Goal: Task Accomplishment & Management: Manage account settings

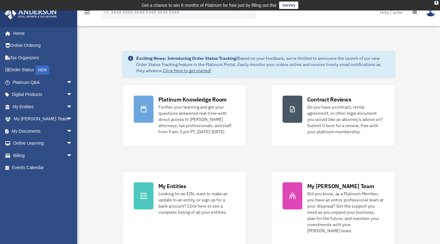
click at [30, 131] on link "My Documents arrow_drop_down" at bounding box center [43, 131] width 78 height 12
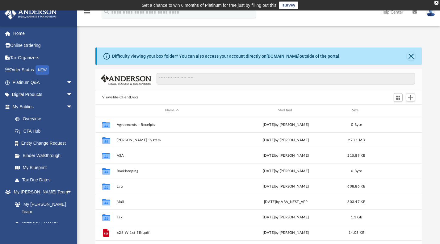
scroll to position [136, 322]
click at [144, 216] on button "Tax" at bounding box center [172, 217] width 111 height 4
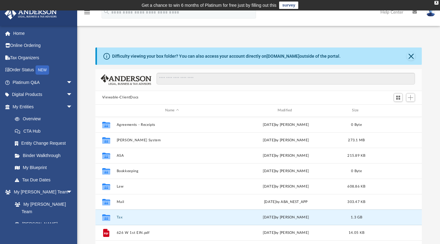
click at [144, 216] on button "Tax" at bounding box center [172, 217] width 111 height 4
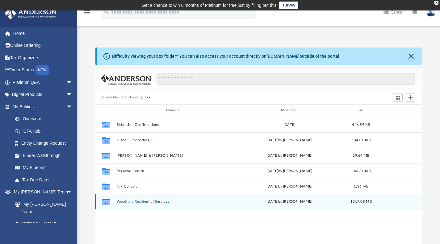
click at [141, 204] on div "Collaborated Folder Woodland Residential Services [DATE] by [PERSON_NAME] 1017.…" at bounding box center [259, 201] width 327 height 15
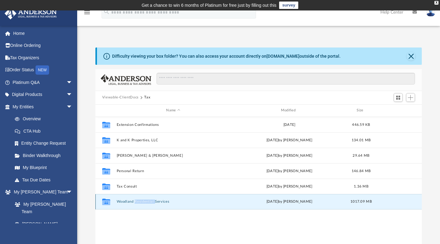
click at [141, 204] on div "Collaborated Folder Woodland Residential Services [DATE] by [PERSON_NAME] 1017.…" at bounding box center [259, 201] width 327 height 15
click at [117, 202] on button "Woodland Residential Services" at bounding box center [173, 202] width 113 height 4
click at [118, 202] on button "Woodland Residential Services" at bounding box center [173, 202] width 113 height 4
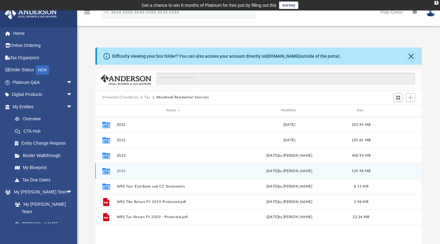
click at [115, 173] on div "Collaborated Folder 2024 [DATE] by [PERSON_NAME] 139.98 MB" at bounding box center [259, 171] width 327 height 15
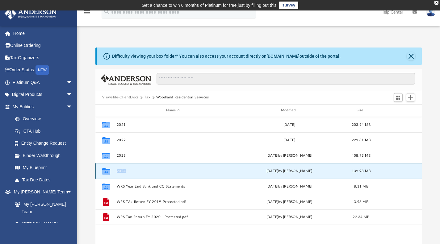
click at [115, 173] on div "Collaborated Folder 2024 [DATE] by [PERSON_NAME] 139.98 MB" at bounding box center [259, 171] width 327 height 15
click at [107, 172] on icon "grid" at bounding box center [106, 171] width 8 height 6
click at [292, 172] on div "Tue Jul 29 2025 by Alex Price" at bounding box center [289, 171] width 113 height 6
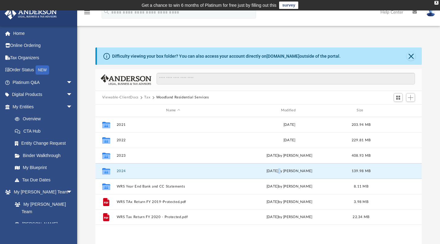
click at [121, 172] on button "2024" at bounding box center [173, 171] width 113 height 4
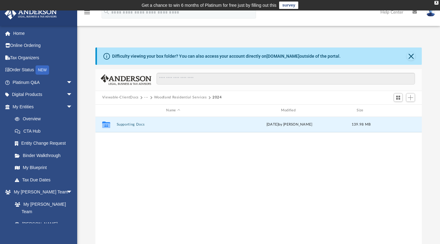
click at [124, 125] on button "Supporting Docs" at bounding box center [173, 125] width 113 height 4
click at [124, 125] on button "Digital Tax Organizer" at bounding box center [173, 125] width 113 height 4
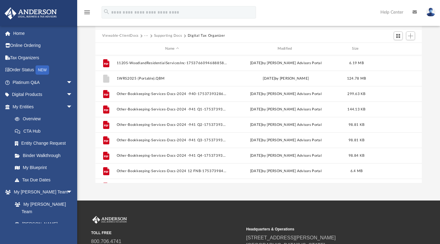
scroll to position [0, 0]
click at [414, 38] on button "Add" at bounding box center [410, 36] width 9 height 9
click at [401, 47] on li "Upload" at bounding box center [402, 48] width 20 height 6
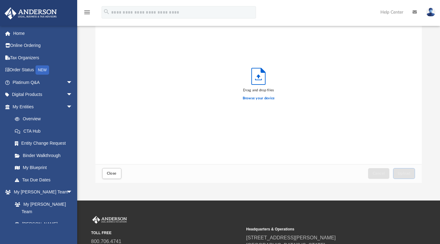
scroll to position [152, 322]
click at [257, 83] on icon "Upload" at bounding box center [259, 76] width 14 height 16
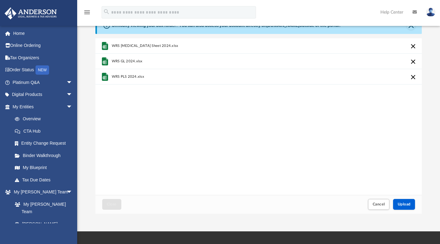
scroll to position [0, 0]
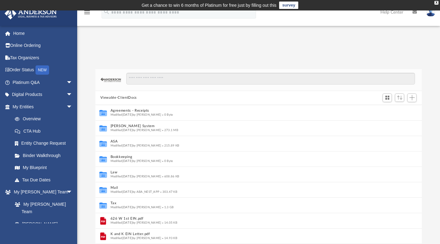
scroll to position [5, 5]
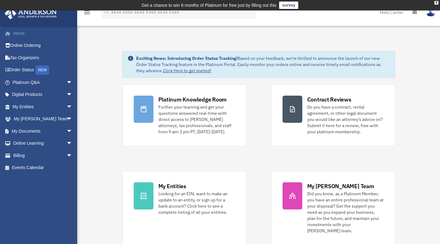
click at [23, 36] on link "Home" at bounding box center [43, 33] width 78 height 12
click at [25, 127] on link "My Documents arrow_drop_down" at bounding box center [43, 131] width 78 height 12
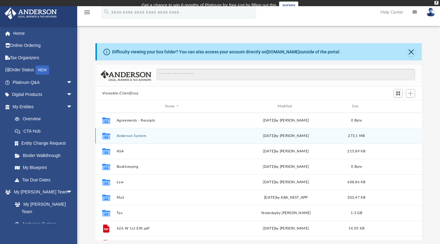
scroll to position [5, 5]
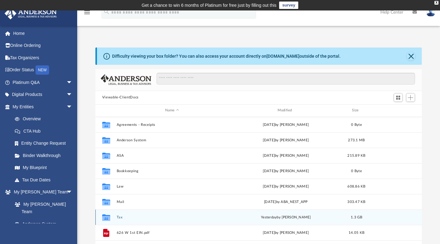
click at [130, 216] on button "Tax" at bounding box center [172, 217] width 111 height 4
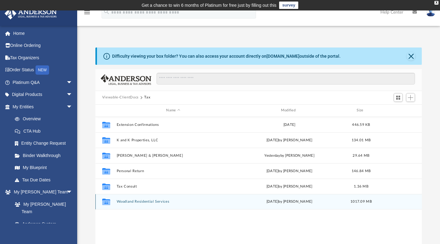
click at [137, 201] on button "Woodland Residential Services" at bounding box center [173, 202] width 113 height 4
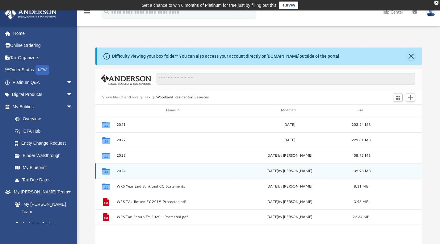
click at [129, 175] on div "Collaborated Folder 2024 [DATE] by [PERSON_NAME] 139.98 MB" at bounding box center [259, 171] width 327 height 15
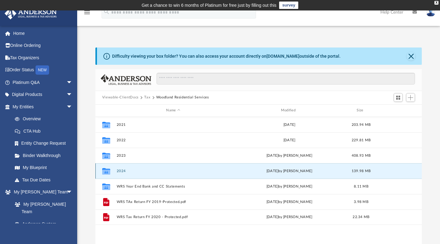
click at [127, 173] on div "Collaborated Folder 2024 [DATE] by [PERSON_NAME] 139.98 MB" at bounding box center [259, 171] width 327 height 15
click at [111, 172] on icon "Collaborated Folder" at bounding box center [106, 171] width 10 height 10
click at [106, 173] on icon "grid" at bounding box center [106, 172] width 8 height 5
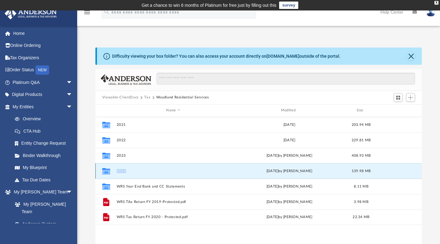
click at [106, 173] on icon "grid" at bounding box center [106, 172] width 8 height 5
click at [124, 169] on button "2024" at bounding box center [173, 171] width 113 height 4
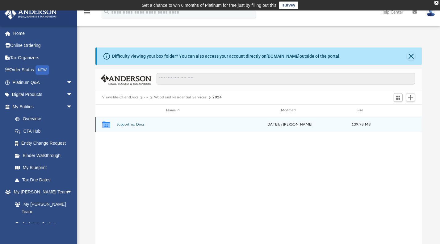
click at [134, 125] on button "Supporting Docs" at bounding box center [173, 125] width 113 height 4
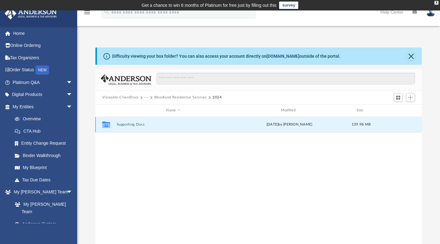
click at [134, 125] on button "Supporting Docs" at bounding box center [173, 125] width 113 height 4
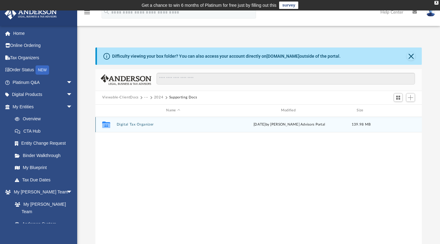
click at [134, 126] on button "Digital Tax Organizer" at bounding box center [173, 125] width 113 height 4
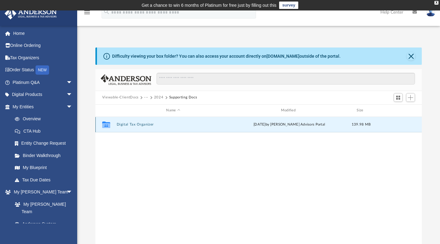
click at [134, 126] on button "Digital Tax Organizer" at bounding box center [173, 125] width 113 height 4
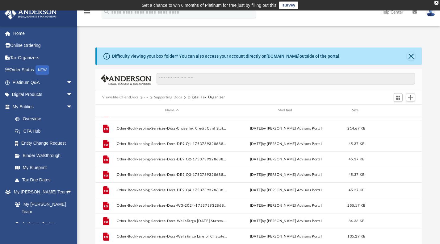
scroll to position [150, 0]
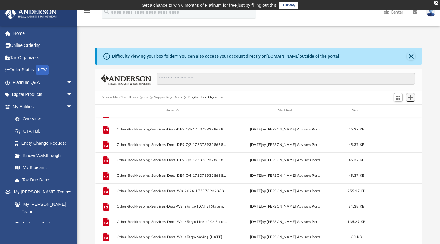
click at [413, 97] on span "Add" at bounding box center [410, 97] width 5 height 5
click at [402, 111] on li "Upload" at bounding box center [402, 110] width 20 height 6
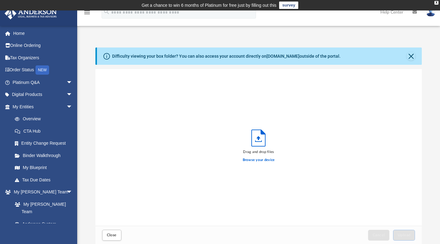
scroll to position [152, 322]
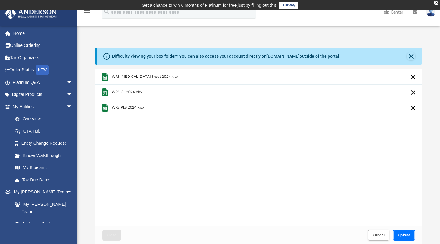
click at [403, 239] on button "Upload" at bounding box center [404, 235] width 22 height 11
